Goal: Information Seeking & Learning: Learn about a topic

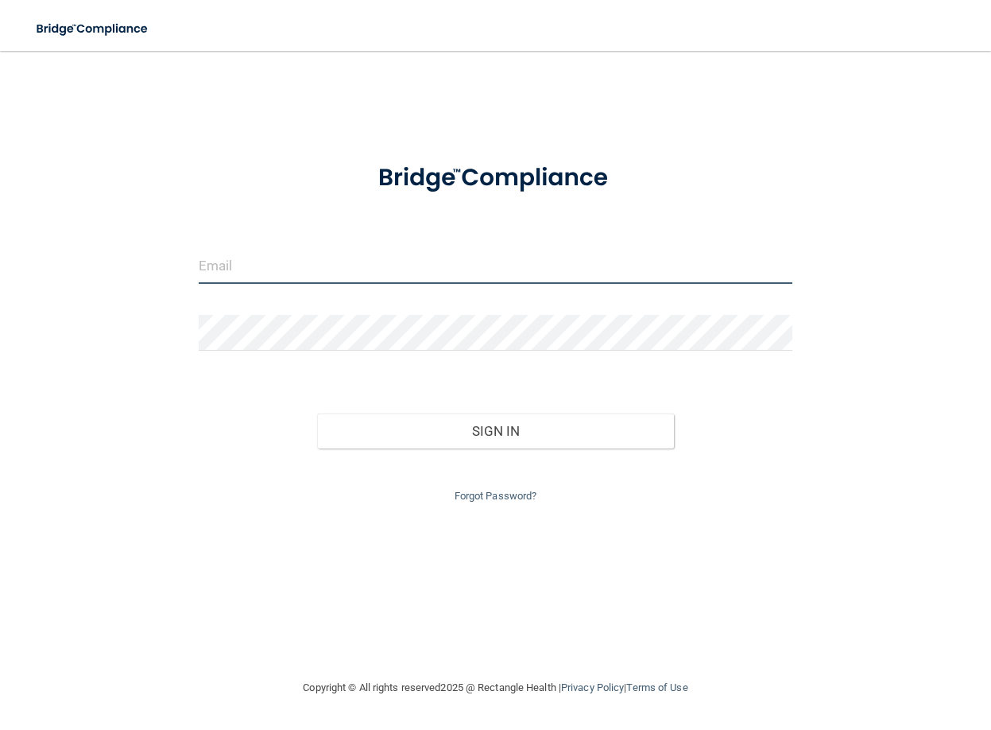
click at [274, 265] on input "email" at bounding box center [496, 266] width 594 height 36
type input "[EMAIL_ADDRESS][DOMAIN_NAME]"
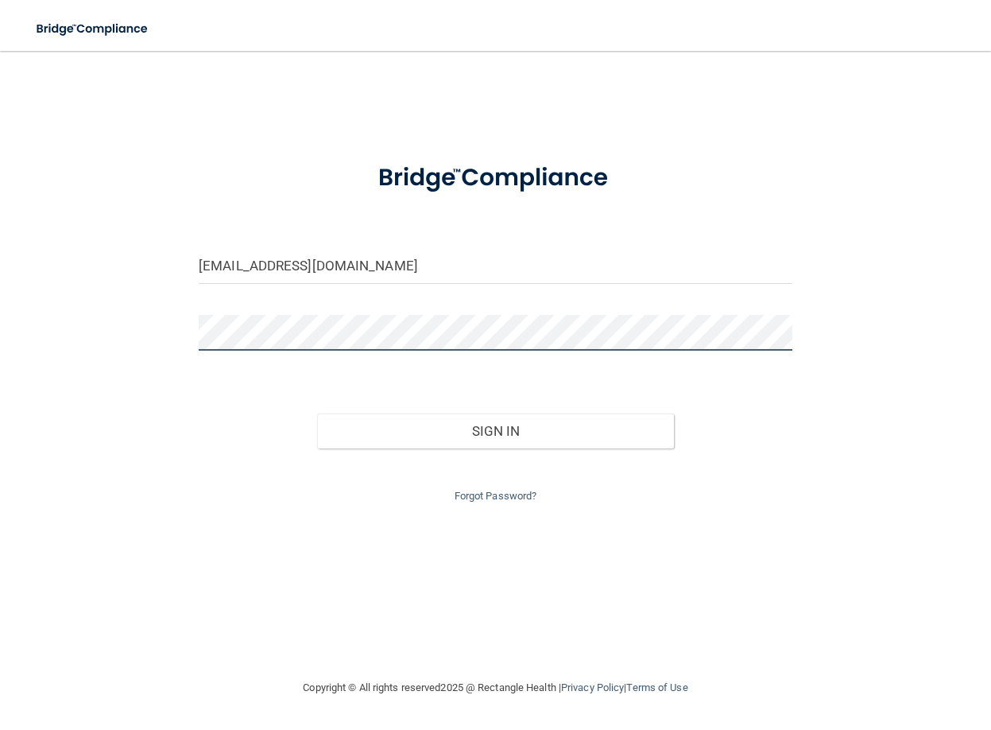
click at [317, 413] on button "Sign In" at bounding box center [495, 430] width 356 height 35
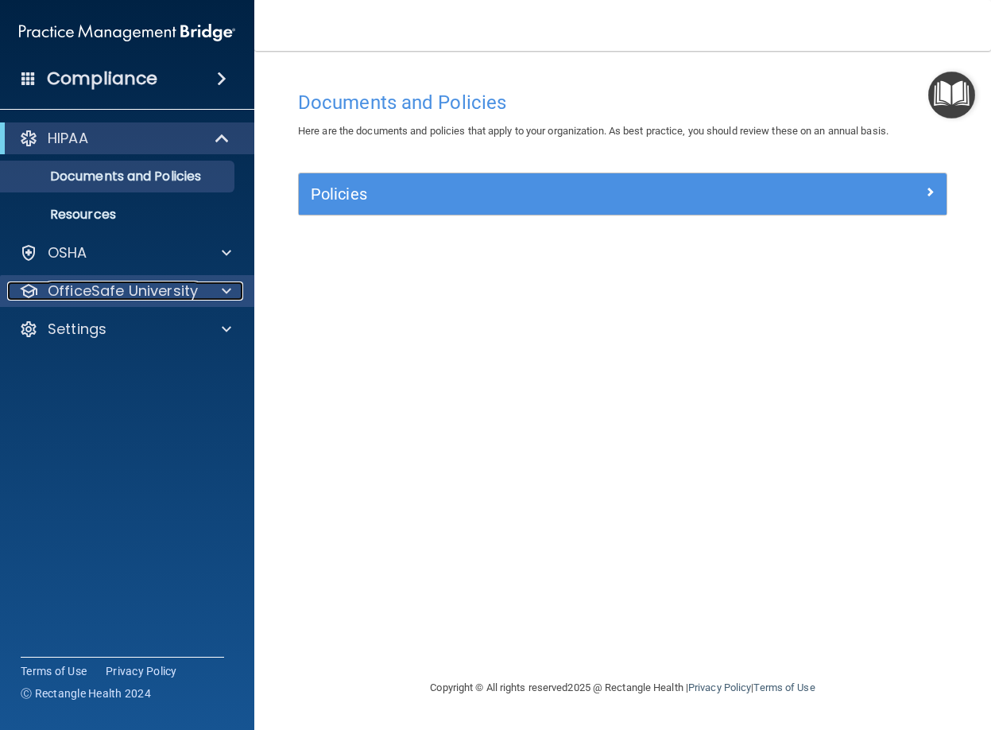
click at [225, 288] on span at bounding box center [227, 290] width 10 height 19
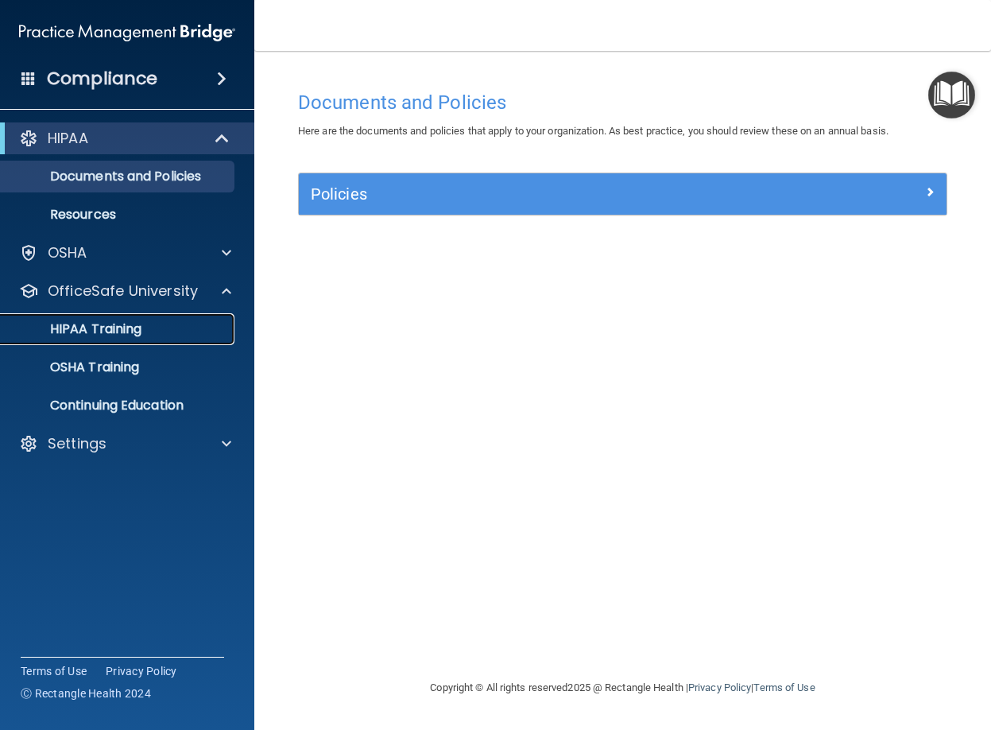
click at [129, 324] on p "HIPAA Training" at bounding box center [75, 329] width 131 height 16
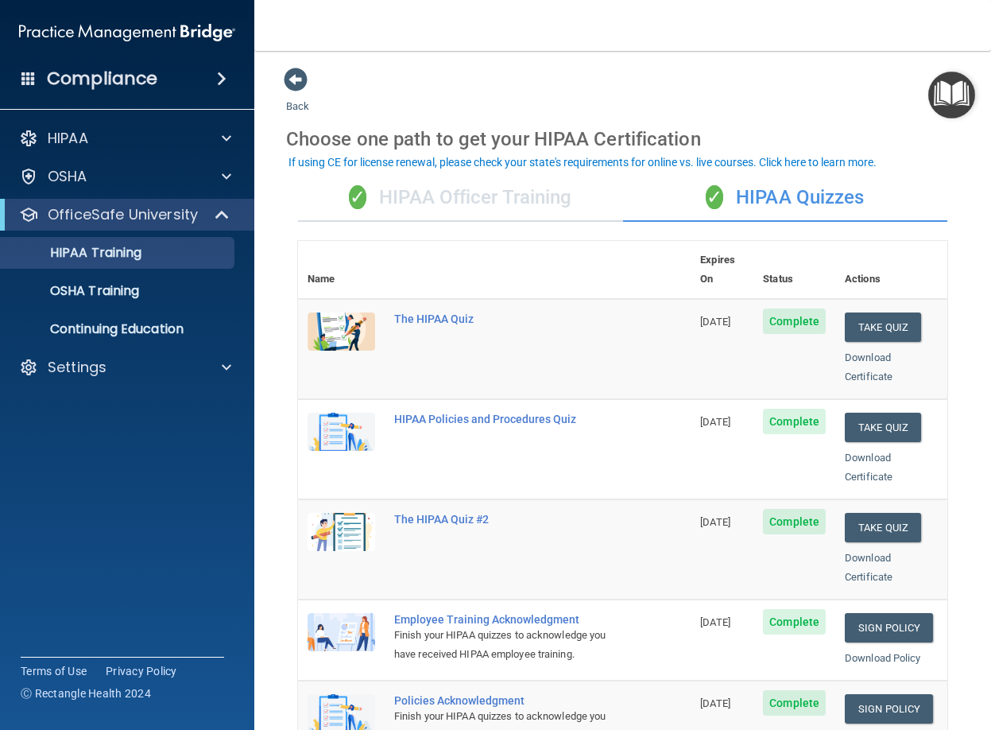
click at [963, 84] on img "Open Resource Center" at bounding box center [951, 95] width 47 height 47
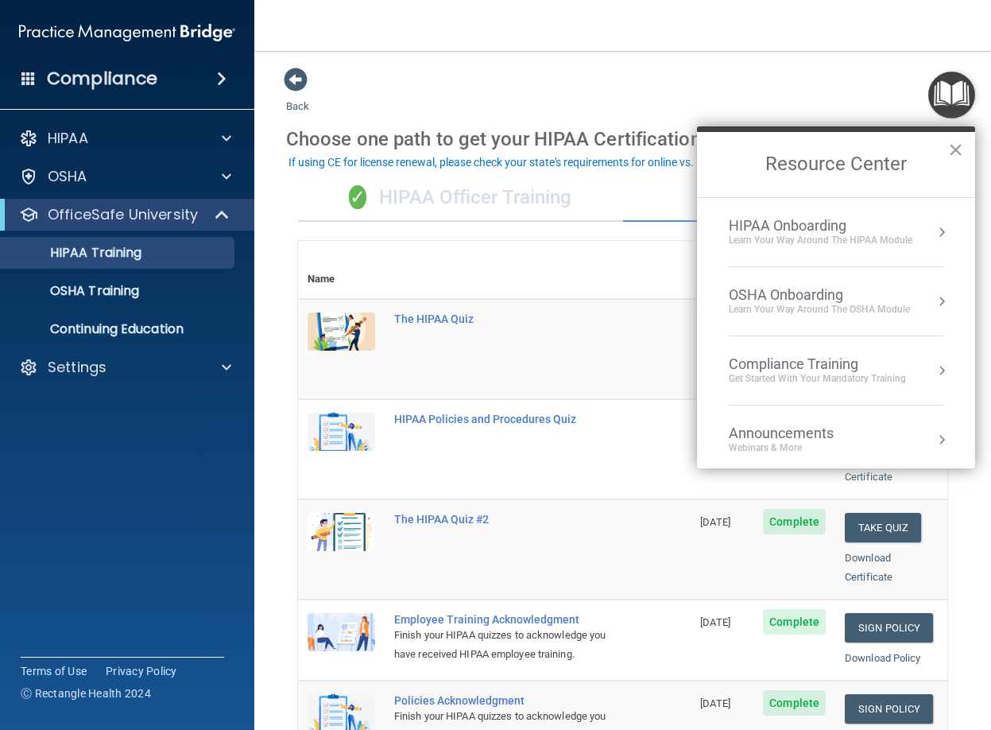
click at [809, 293] on div "OSHA Onboarding" at bounding box center [819, 294] width 181 height 17
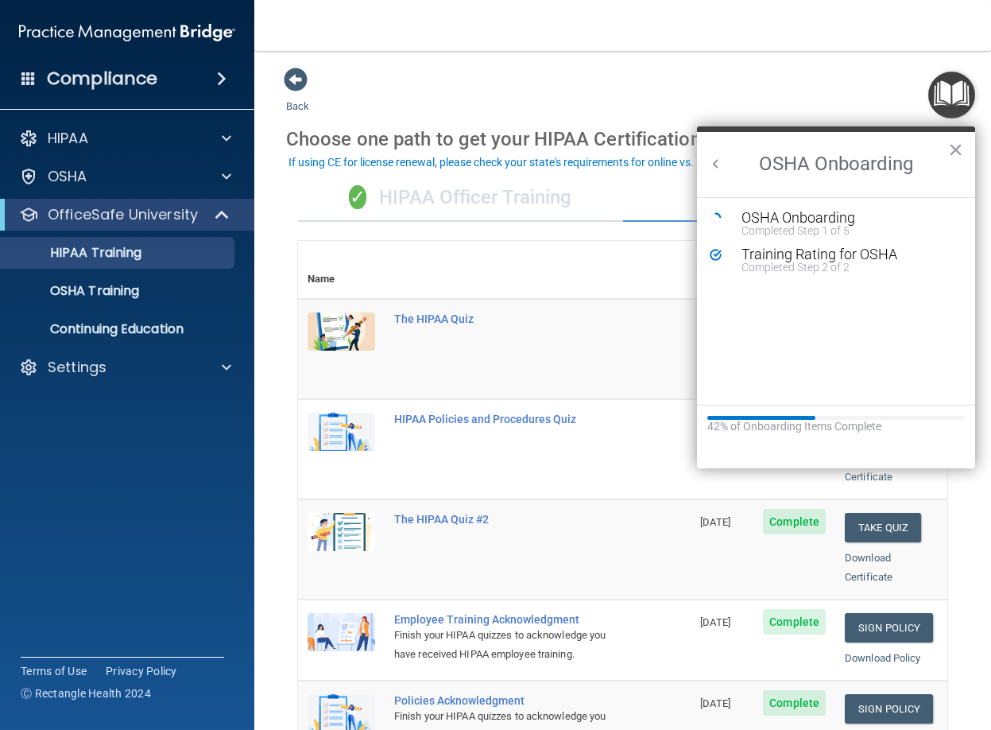
click at [808, 201] on ol "OSHA Onboarding Completed Step 1 of 5 Training Rating for OSHA Completed Step 2…" at bounding box center [836, 300] width 278 height 207
click at [808, 208] on ol "OSHA Onboarding Completed Step 1 of 5 Training Rating for OSHA Completed Step 2…" at bounding box center [836, 300] width 278 height 207
click at [800, 218] on div "OSHA Onboarding" at bounding box center [848, 218] width 213 height 14
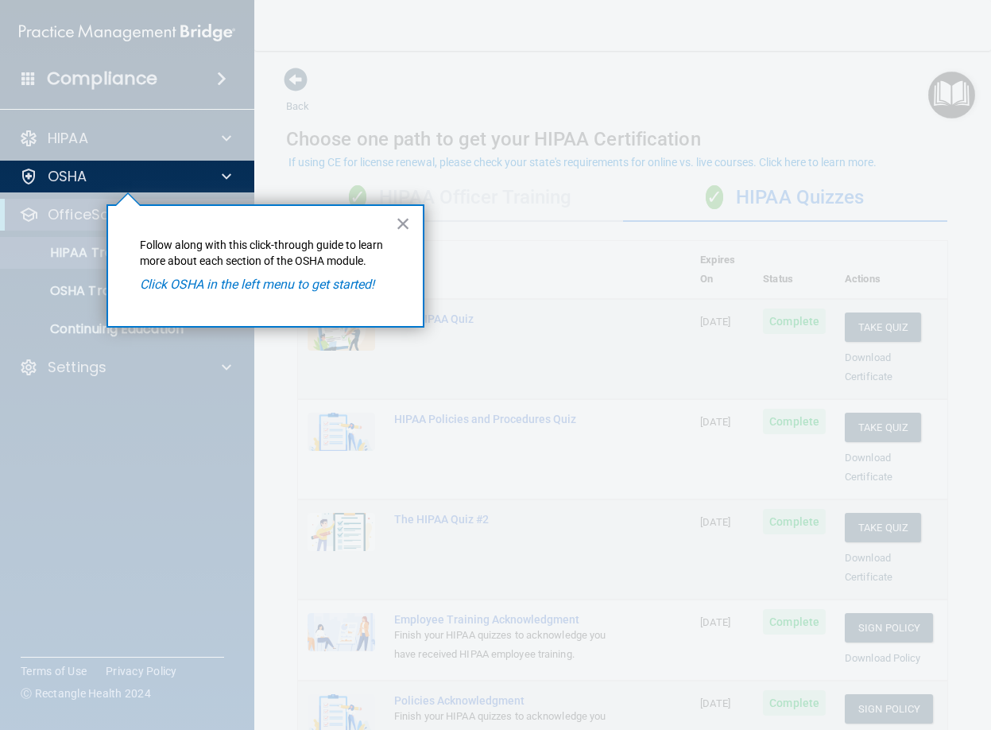
click at [280, 289] on em "Click OSHA in the left menu to get started!" at bounding box center [257, 284] width 234 height 15
click at [406, 223] on button "×" at bounding box center [403, 223] width 15 height 25
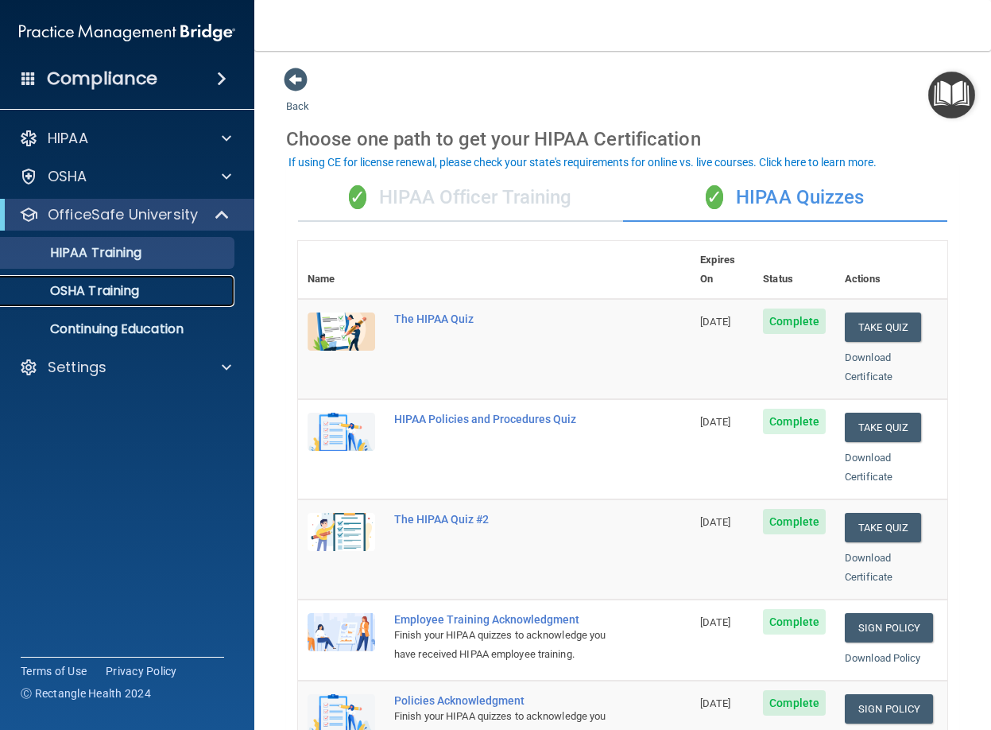
click at [113, 283] on p "OSHA Training" at bounding box center [74, 291] width 129 height 16
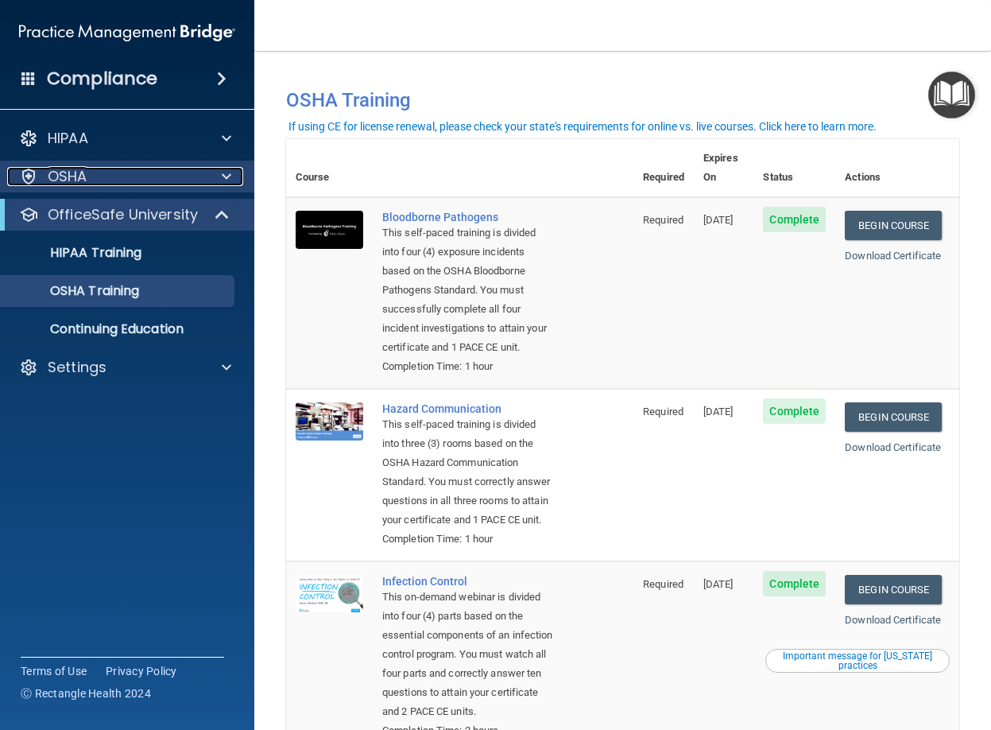
click at [227, 177] on span at bounding box center [227, 176] width 10 height 19
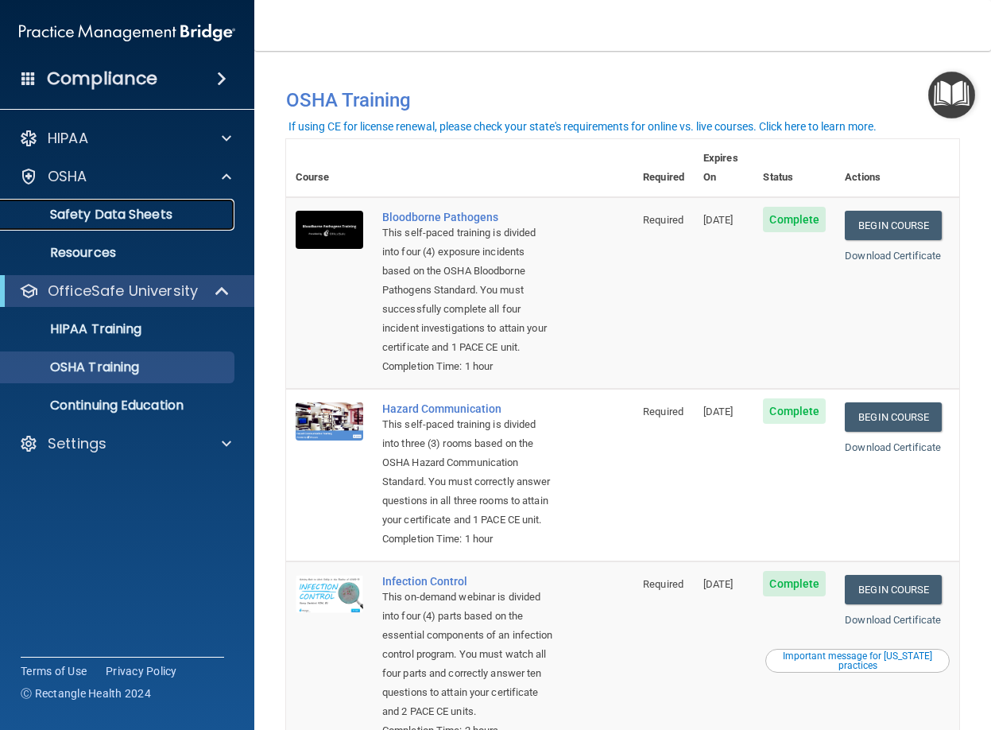
click at [170, 214] on p "Safety Data Sheets" at bounding box center [118, 215] width 217 height 16
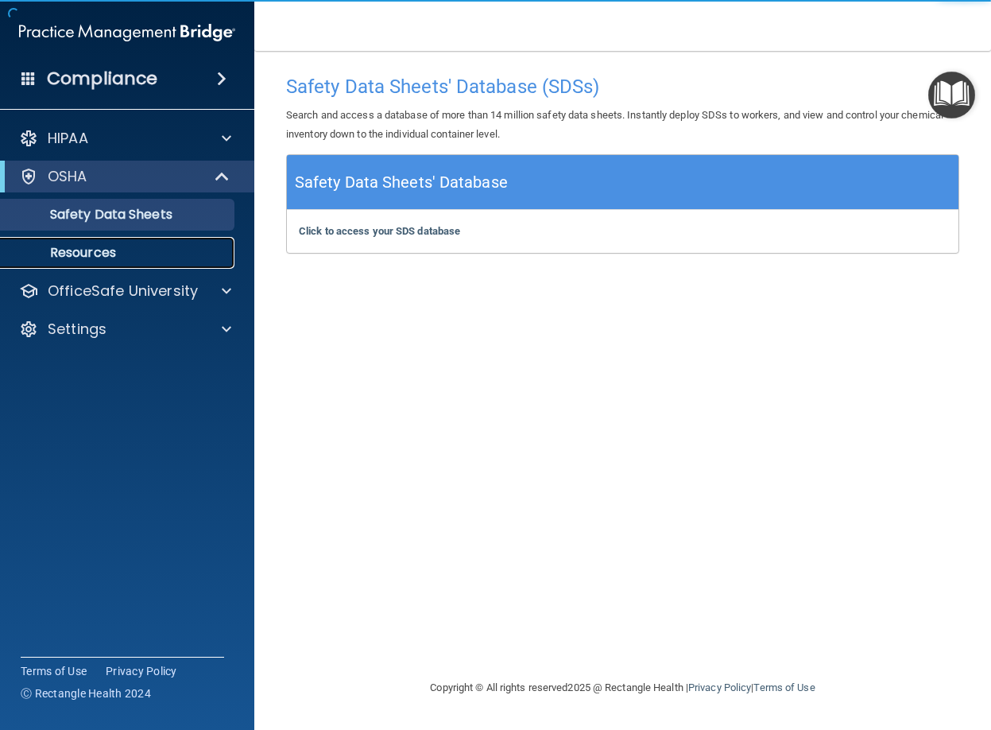
click at [99, 245] on p "Resources" at bounding box center [118, 253] width 217 height 16
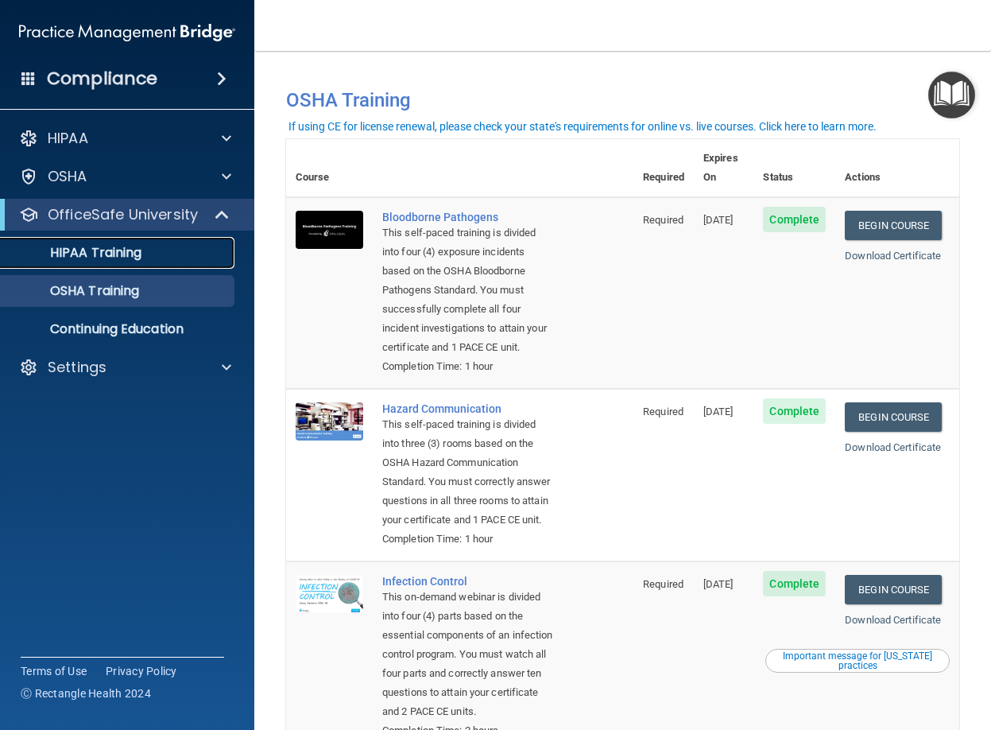
click at [135, 250] on p "HIPAA Training" at bounding box center [75, 253] width 131 height 16
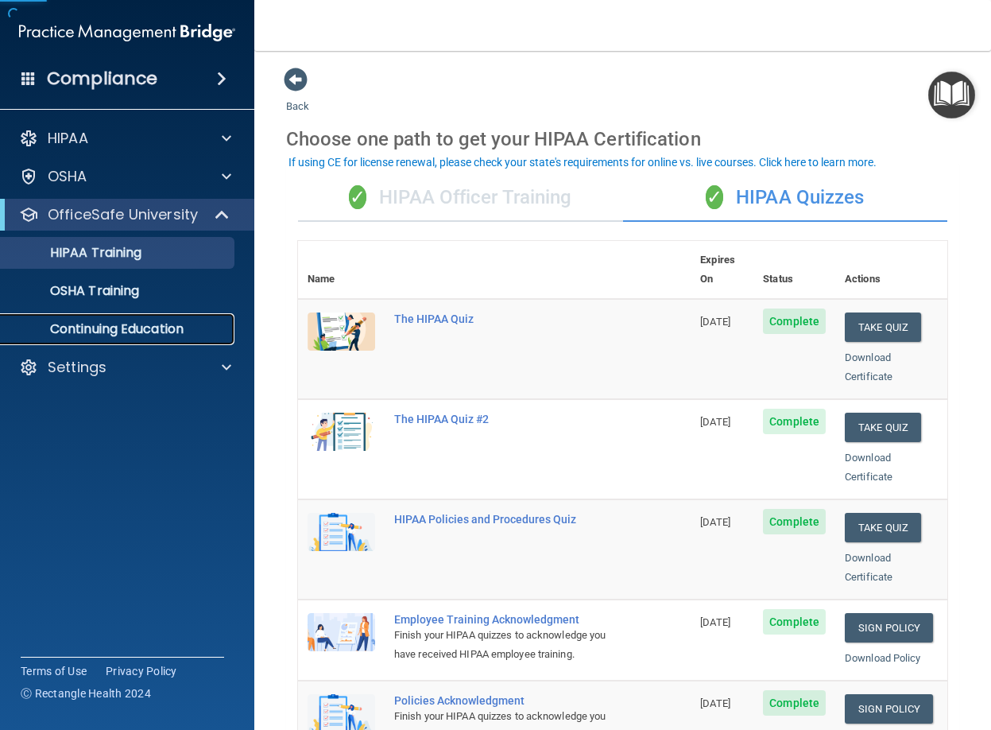
click at [142, 318] on link "Continuing Education" at bounding box center [109, 329] width 250 height 32
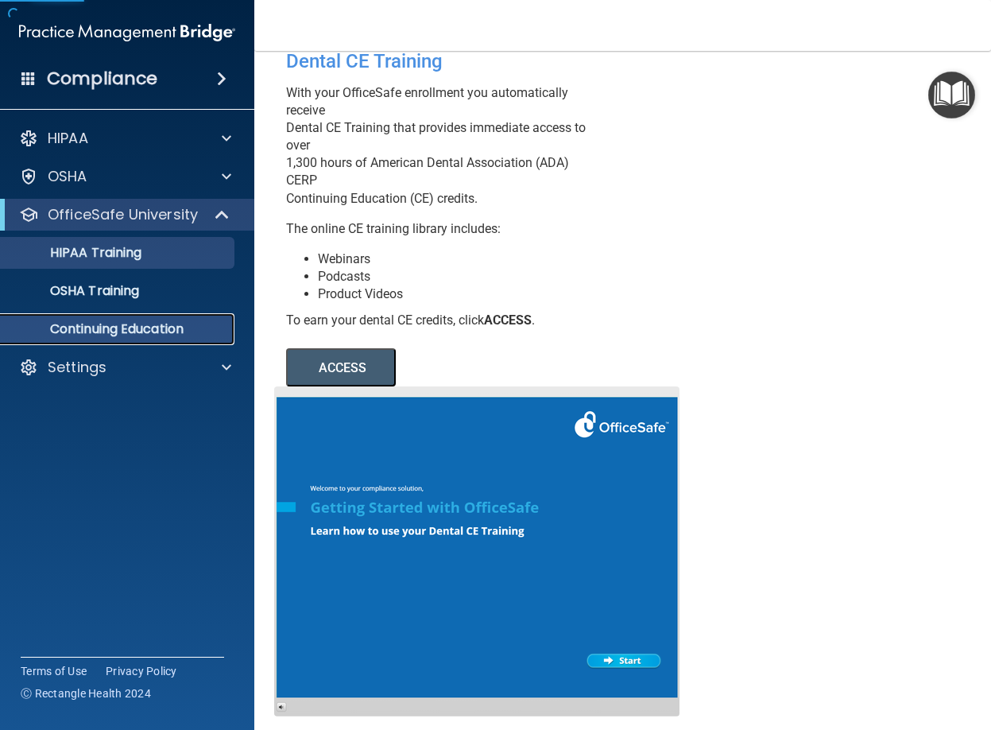
scroll to position [79, 0]
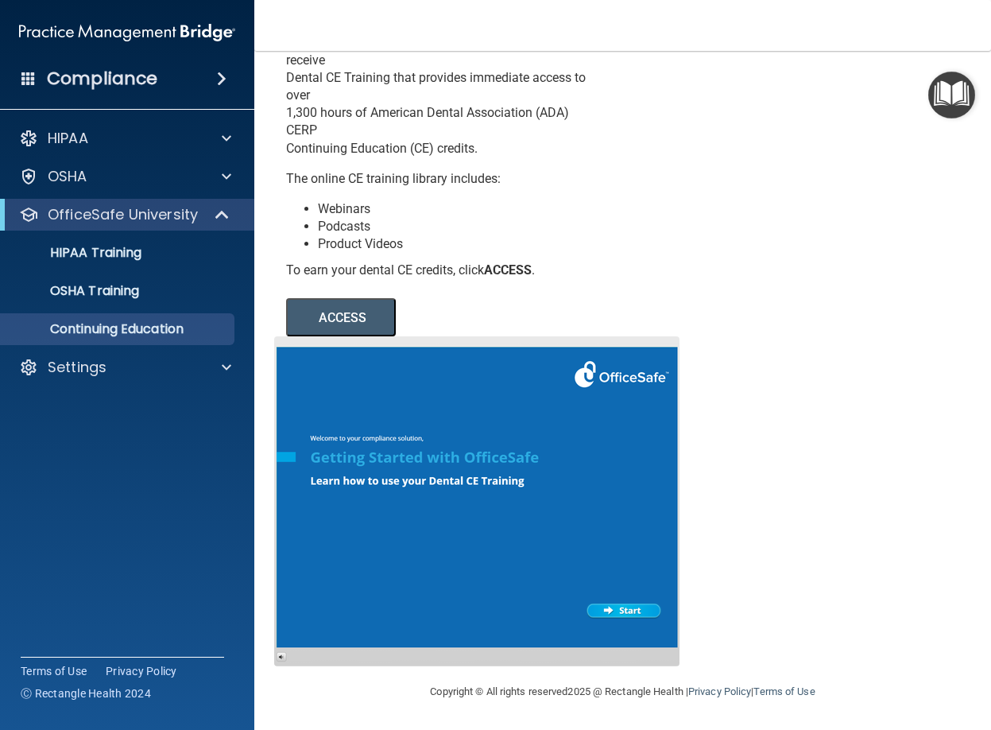
click at [227, 74] on span at bounding box center [222, 78] width 10 height 19
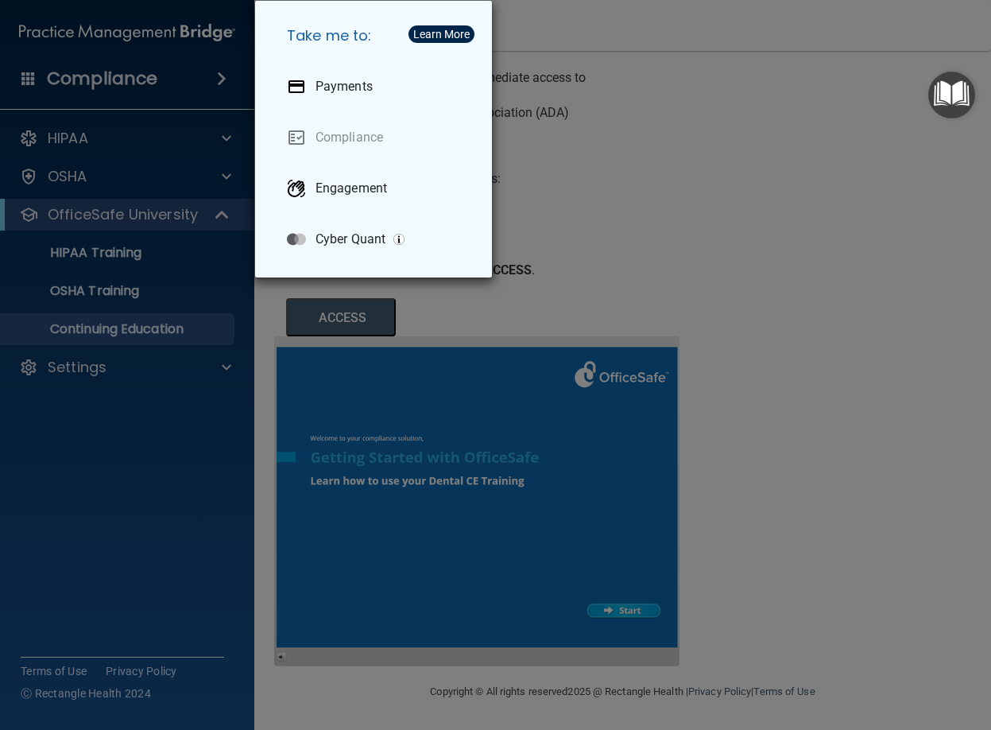
click at [927, 328] on div "Take me to: Payments Compliance Engagement Cyber Quant" at bounding box center [495, 365] width 991 height 730
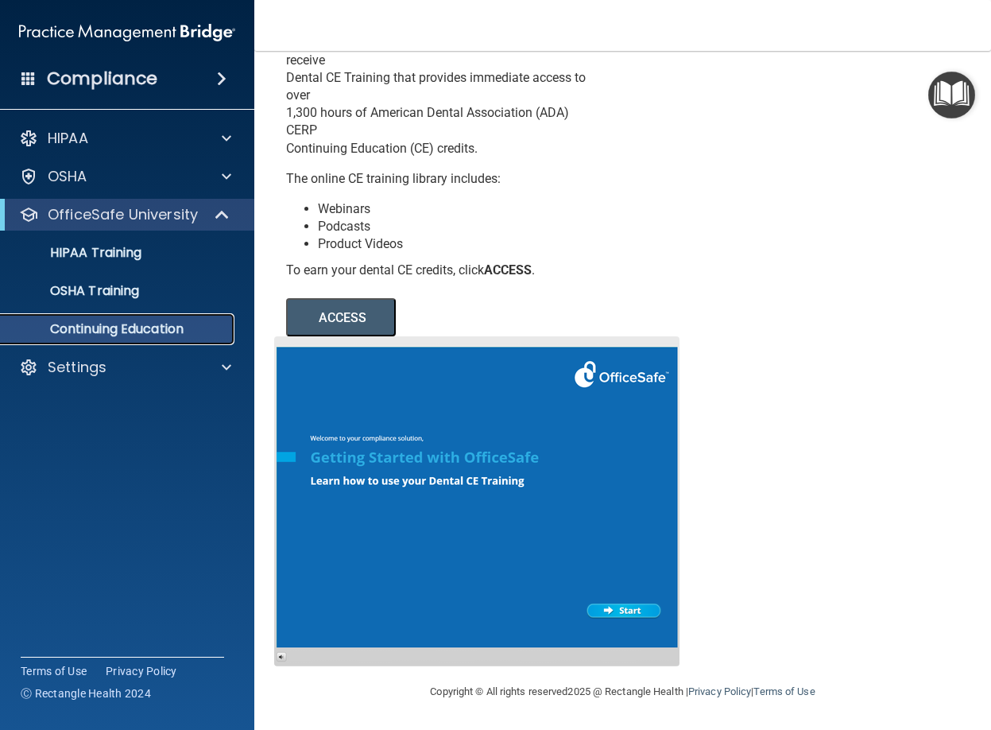
click at [162, 333] on p "Continuing Education" at bounding box center [118, 329] width 217 height 16
click at [330, 315] on button "ACCESS" at bounding box center [341, 317] width 110 height 38
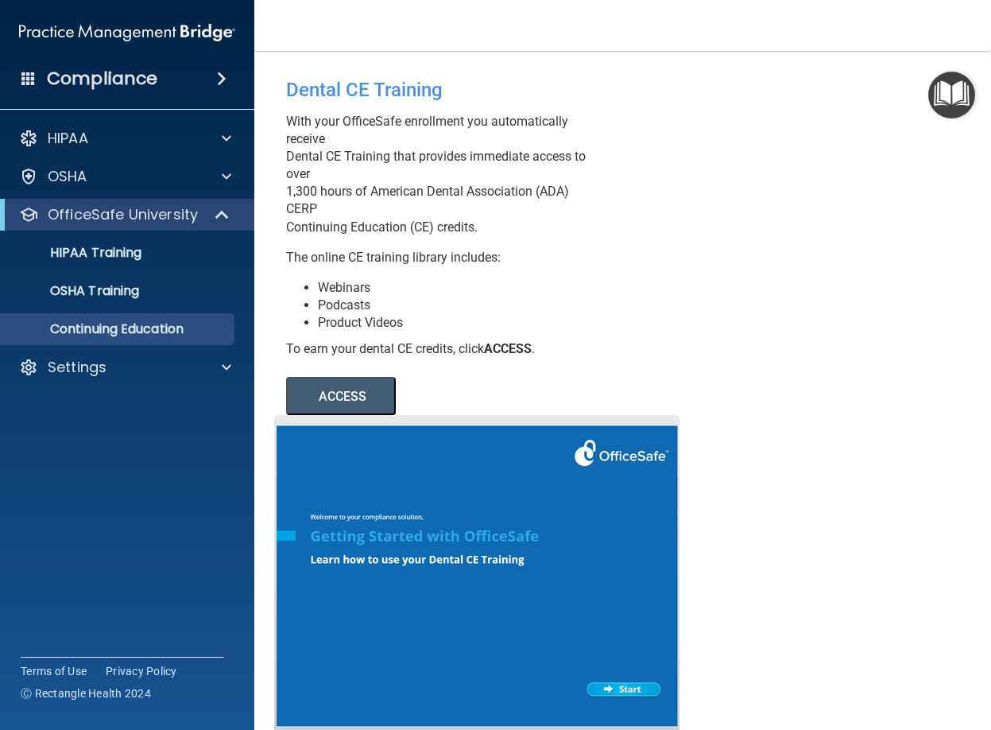
click at [192, 20] on img at bounding box center [127, 33] width 216 height 32
click at [106, 380] on div "Settings" at bounding box center [127, 367] width 255 height 32
click at [236, 366] on div at bounding box center [224, 367] width 40 height 19
click at [84, 448] on p "Sign Out" at bounding box center [118, 444] width 217 height 16
